Goal: Task Accomplishment & Management: Manage account settings

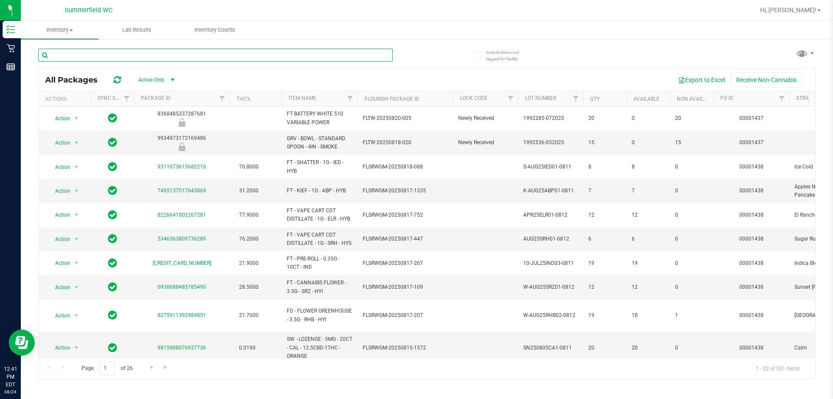
click at [96, 55] on input "text" at bounding box center [215, 55] width 354 height 13
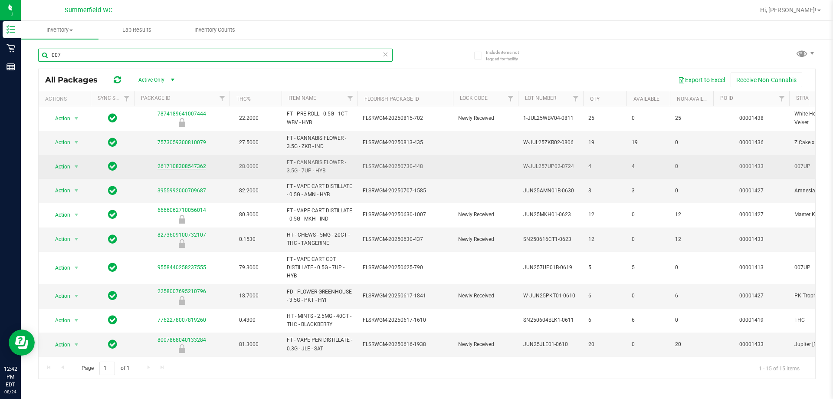
type input "007"
click at [189, 165] on link "2617108308547362" at bounding box center [181, 166] width 49 height 6
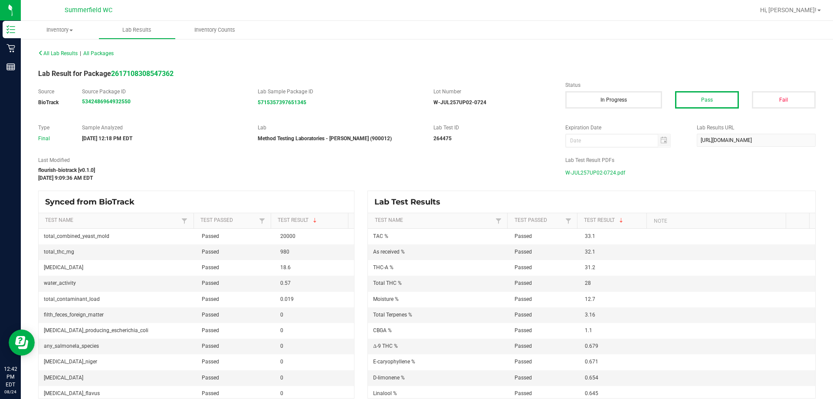
click at [604, 174] on span "W-JUL257UP02-0724.pdf" at bounding box center [595, 172] width 60 height 13
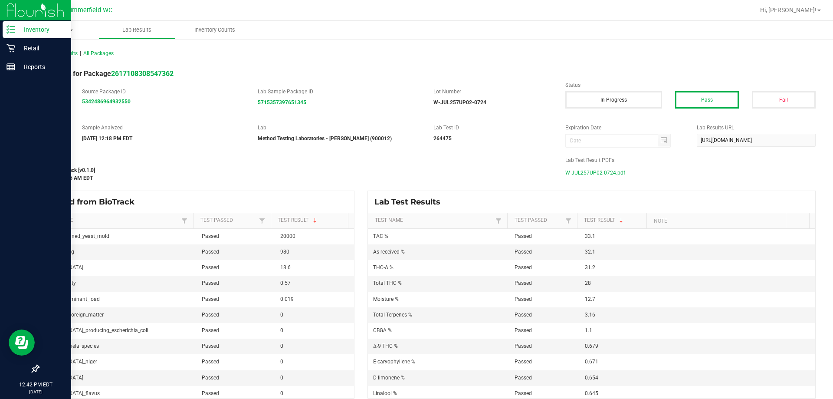
click at [41, 34] on p "Inventory" at bounding box center [41, 29] width 52 height 10
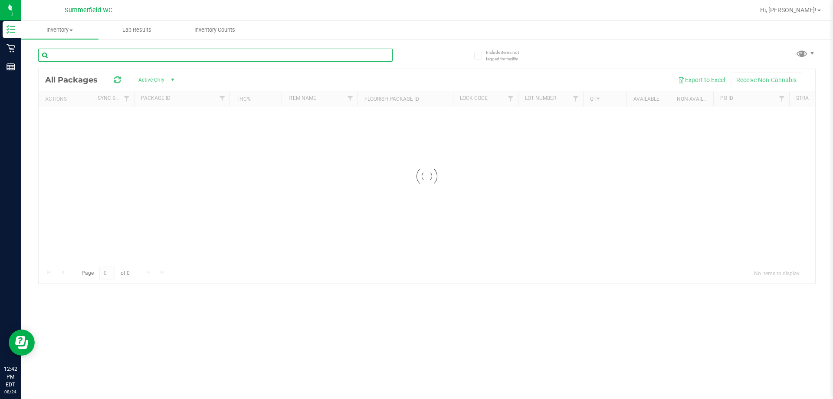
click at [109, 56] on div "Inventory All packages All inventory Waste log Lab Results Inventory Counts" at bounding box center [427, 210] width 812 height 378
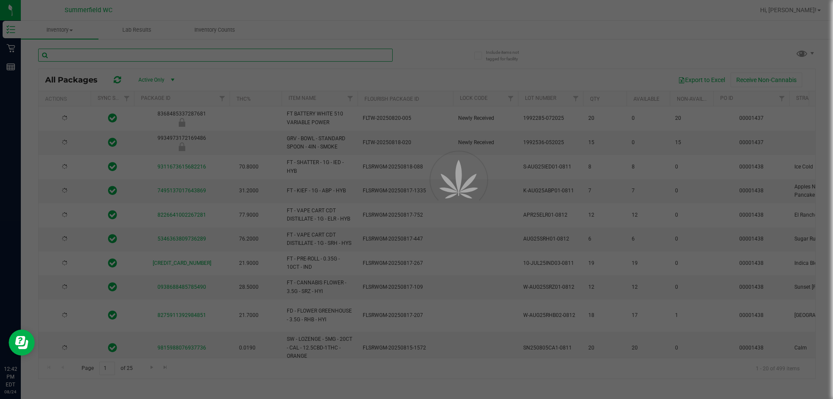
type input "[DATE]"
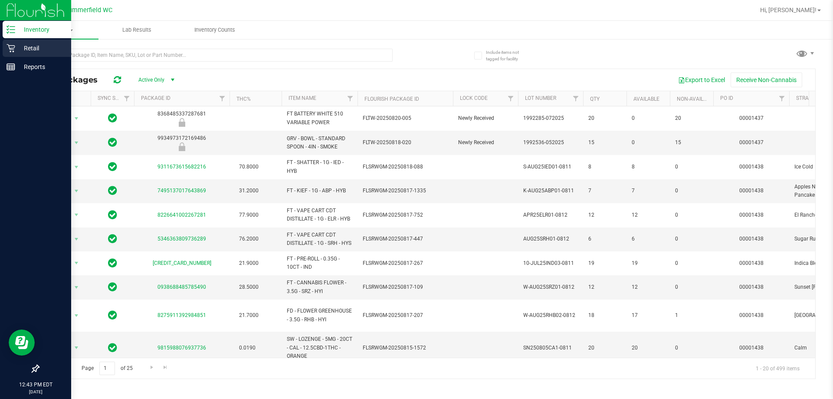
click at [4, 43] on div "Retail" at bounding box center [37, 47] width 69 height 17
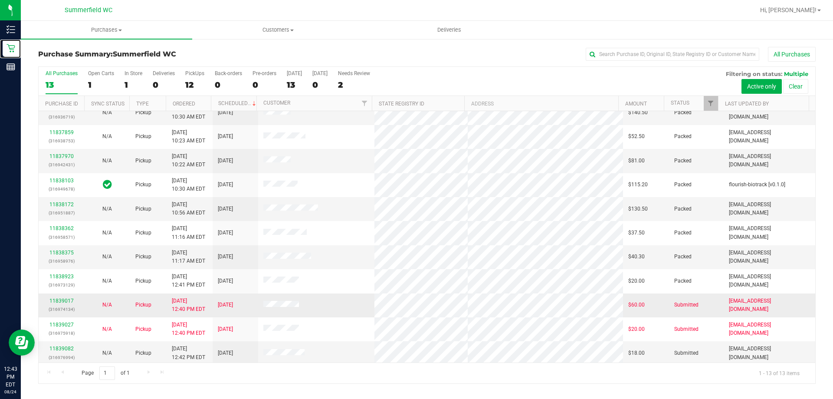
scroll to position [61, 0]
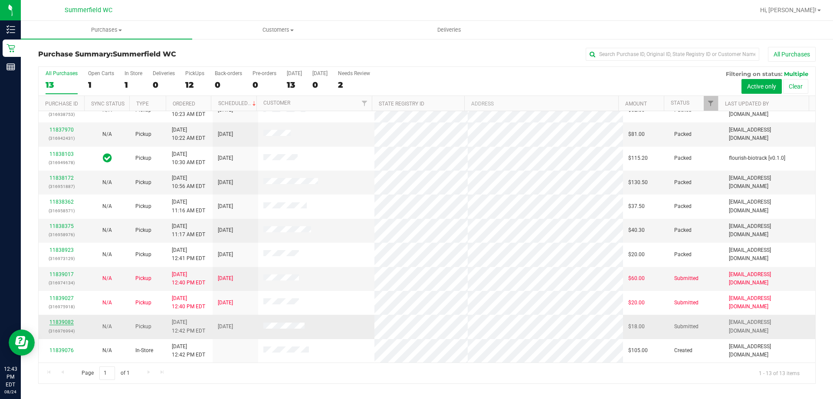
click at [67, 323] on link "11839082" at bounding box center [61, 322] width 24 height 6
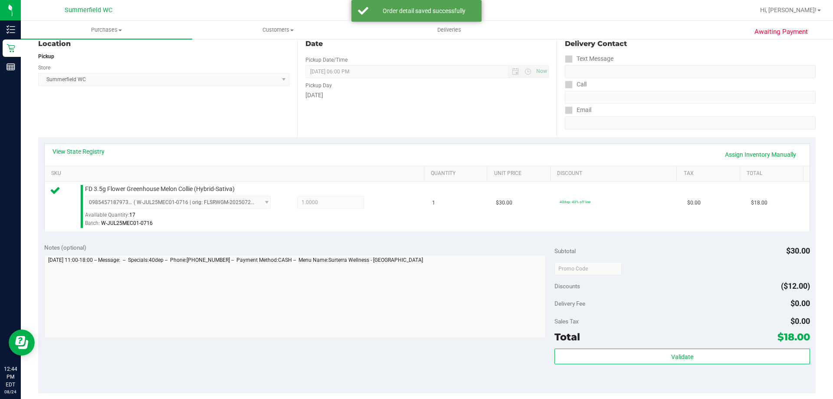
scroll to position [217, 0]
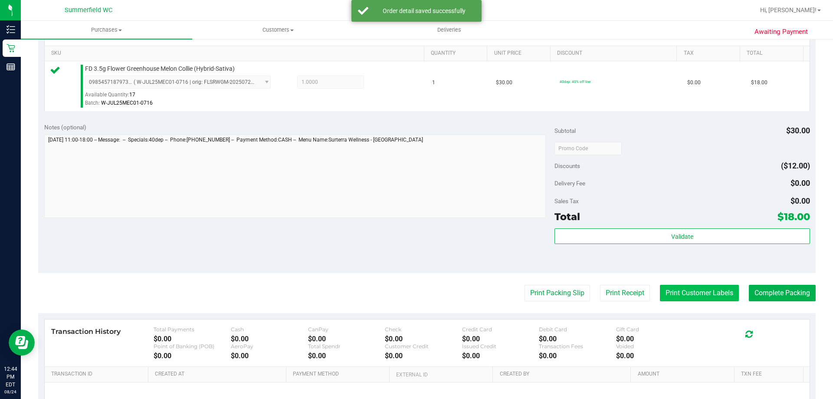
click at [668, 287] on button "Print Customer Labels" at bounding box center [699, 293] width 79 height 16
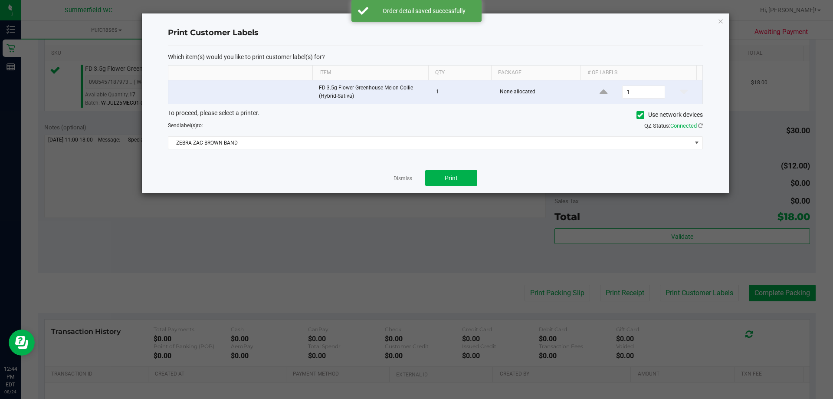
click at [480, 174] on div "Dismiss Print" at bounding box center [435, 178] width 535 height 30
click at [470, 175] on button "Print" at bounding box center [451, 178] width 52 height 16
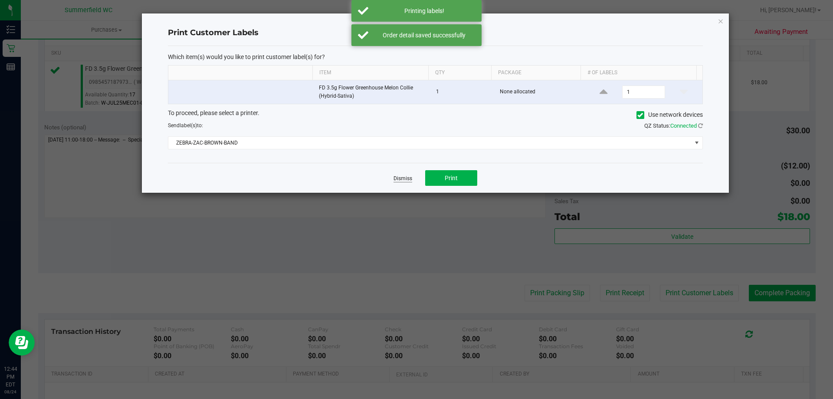
click at [402, 181] on link "Dismiss" at bounding box center [403, 178] width 19 height 7
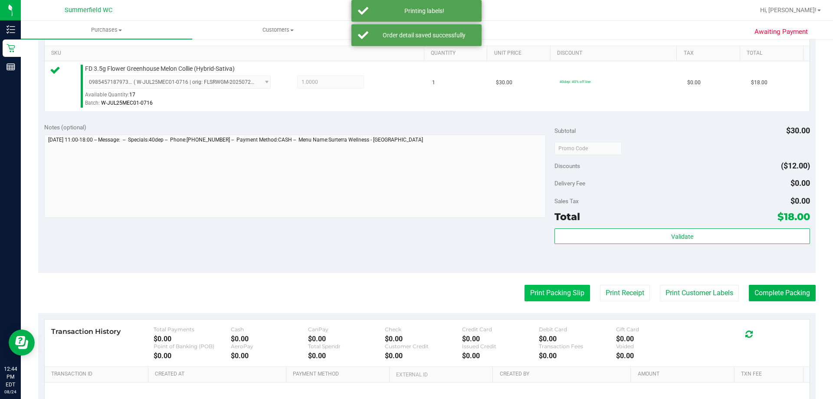
click at [527, 286] on purchase-details "Back Edit Purchase Cancel Purchase View Profile # 11839082 BioTrack ID: - Submi…" at bounding box center [426, 152] width 777 height 645
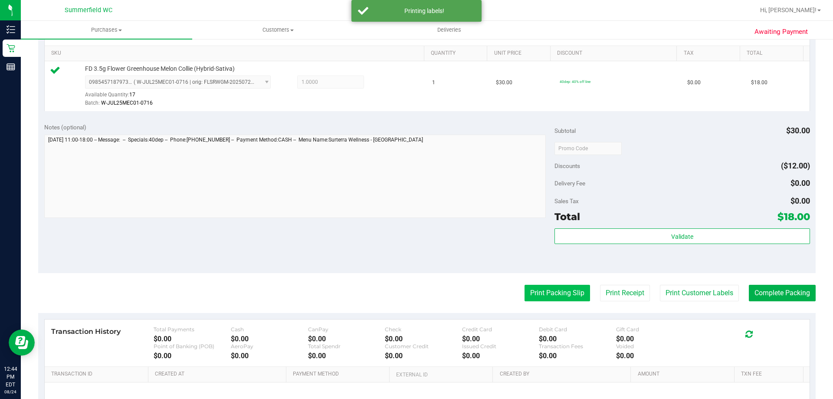
click at [525, 289] on button "Print Packing Slip" at bounding box center [558, 293] width 66 height 16
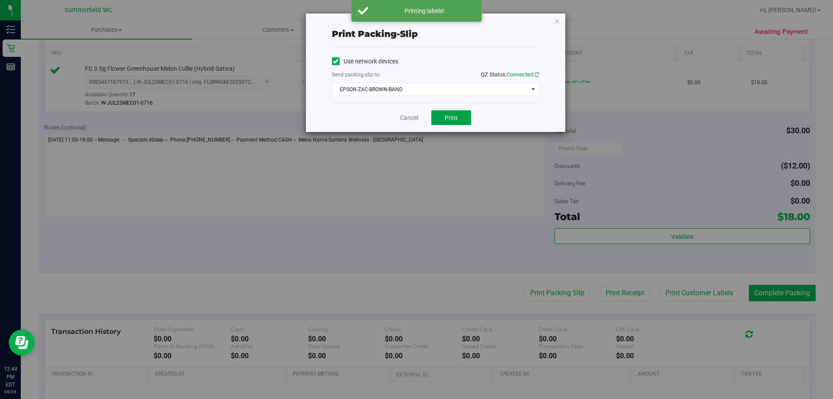
click at [434, 113] on button "Print" at bounding box center [451, 117] width 40 height 15
click at [412, 113] on link "Cancel" at bounding box center [409, 117] width 18 height 9
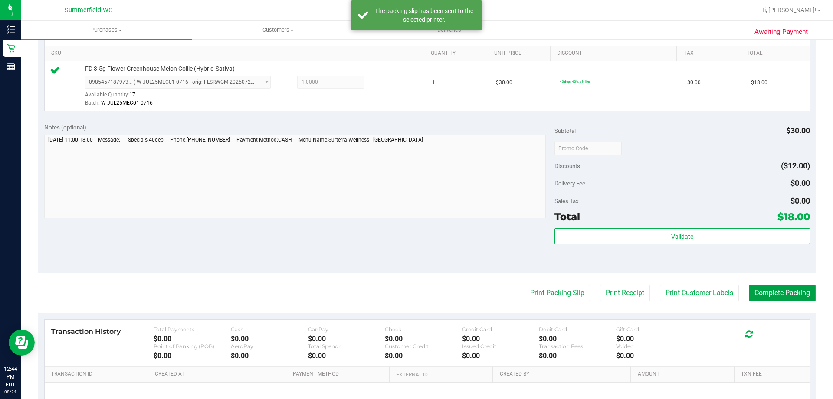
click at [749, 287] on button "Complete Packing" at bounding box center [782, 293] width 67 height 16
click at [359, 229] on div "Notes (optional) Subtotal $30.00 Discounts ($12.00) Delivery Fee $0.00 Sales Ta…" at bounding box center [426, 195] width 777 height 156
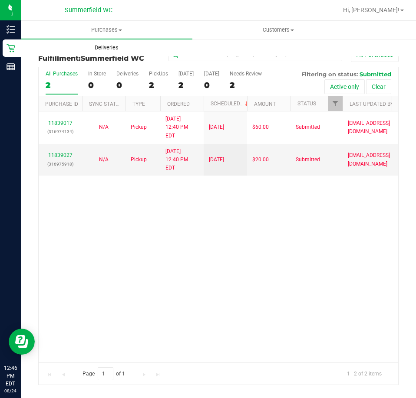
click at [21, 43] on uib-tab-heading "Deliveries" at bounding box center [106, 47] width 171 height 17
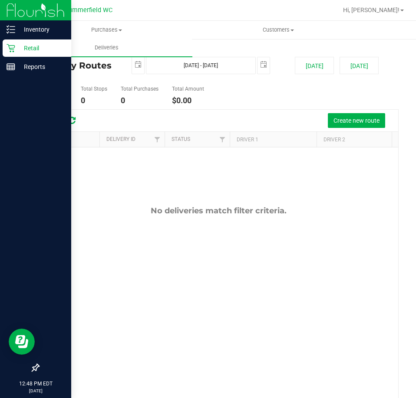
click at [13, 52] on div "Retail" at bounding box center [37, 47] width 69 height 17
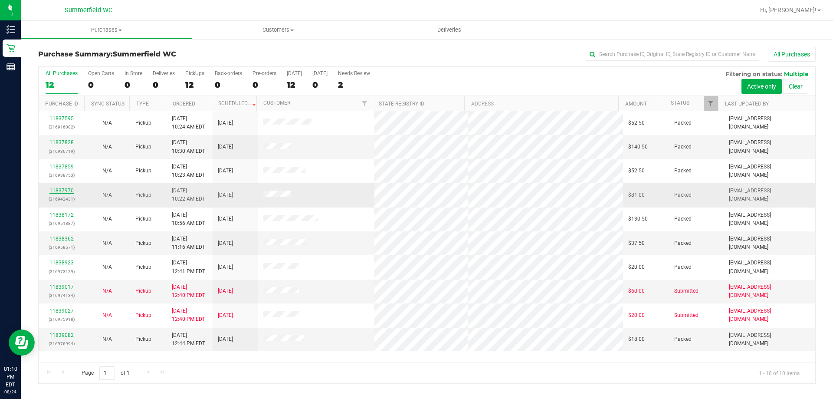
click at [70, 188] on link "11837970" at bounding box center [61, 190] width 24 height 6
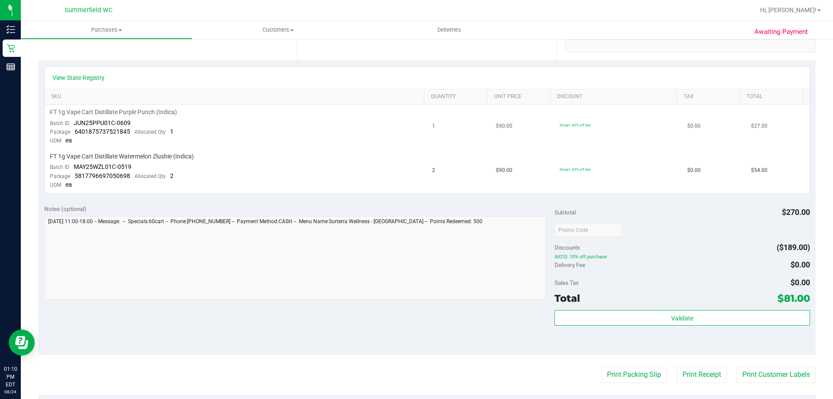
scroll to position [217, 0]
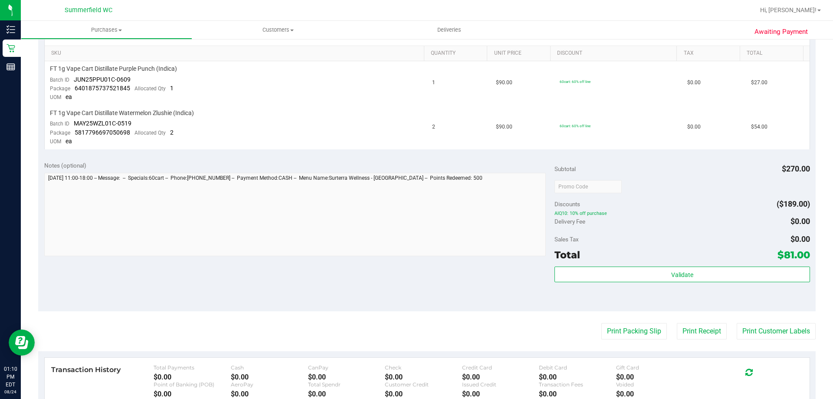
click at [594, 224] on div "Delivery Fee $0.00" at bounding box center [681, 221] width 255 height 16
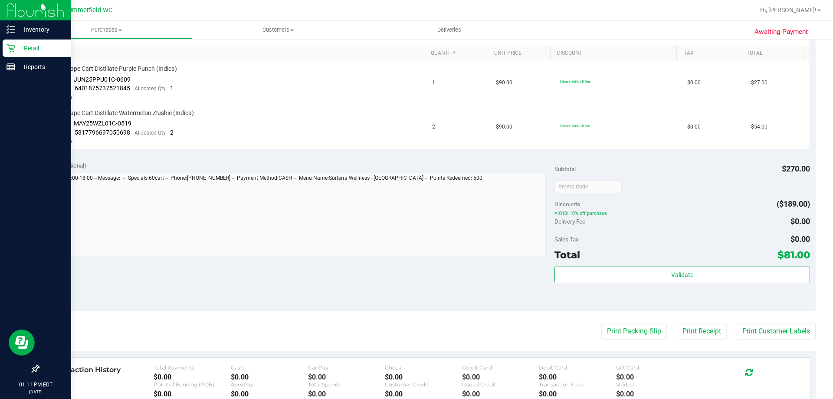
click at [17, 50] on p "Retail" at bounding box center [41, 48] width 52 height 10
